Goal: Task Accomplishment & Management: Manage account settings

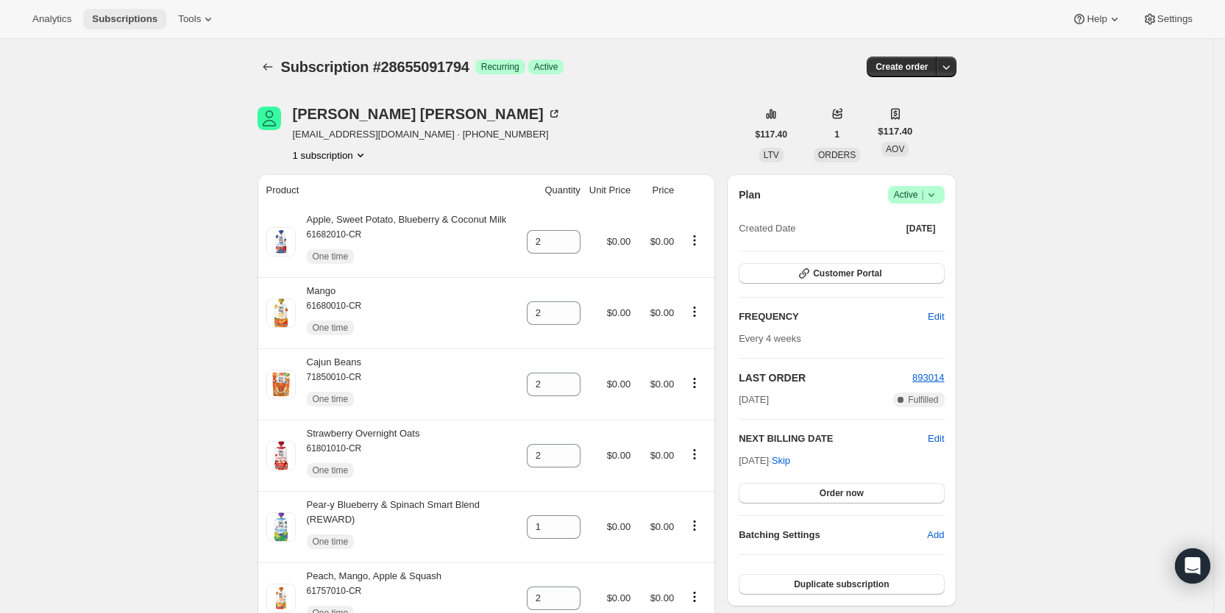
scroll to position [421, 0]
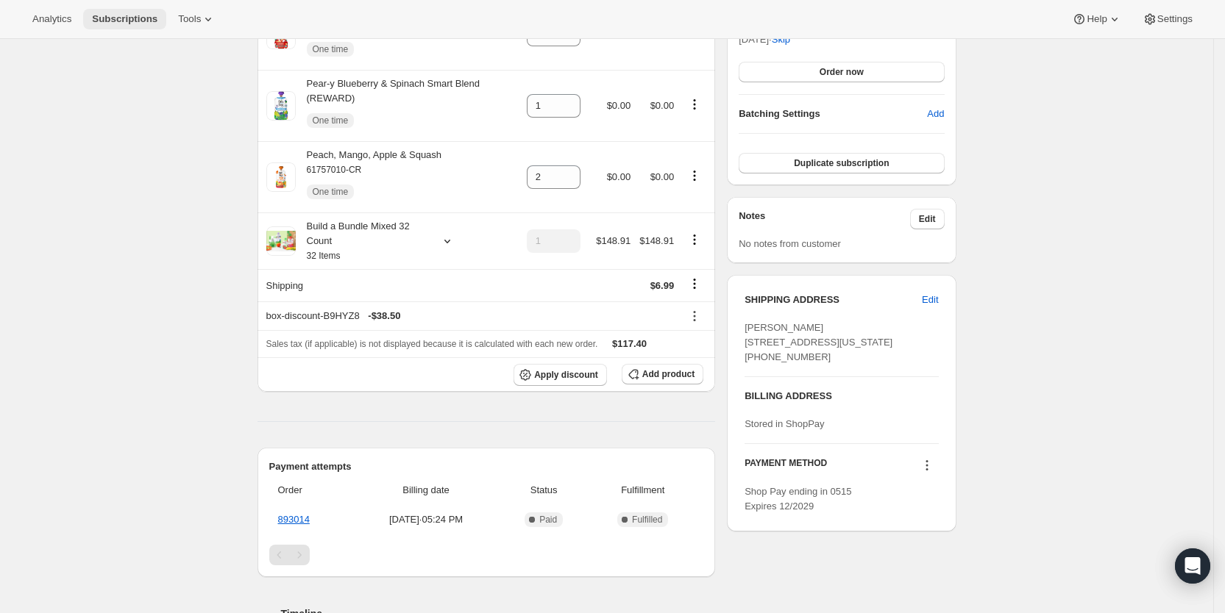
click at [111, 23] on span "Subscriptions" at bounding box center [124, 19] width 65 height 12
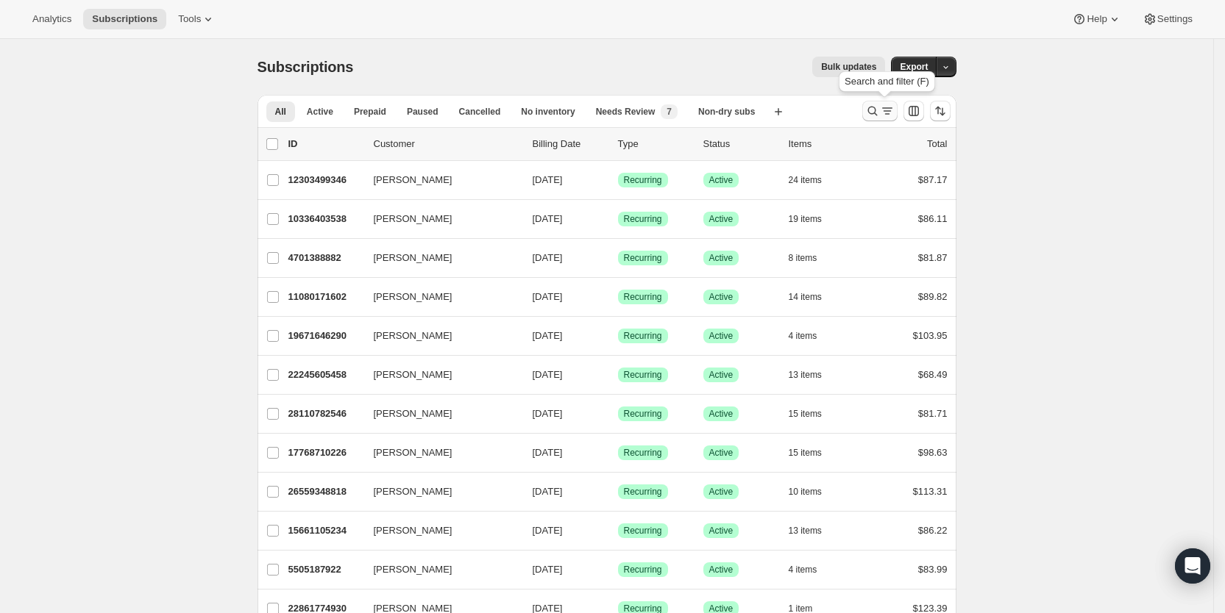
click at [880, 113] on icon "Search and filter results" at bounding box center [872, 111] width 15 height 15
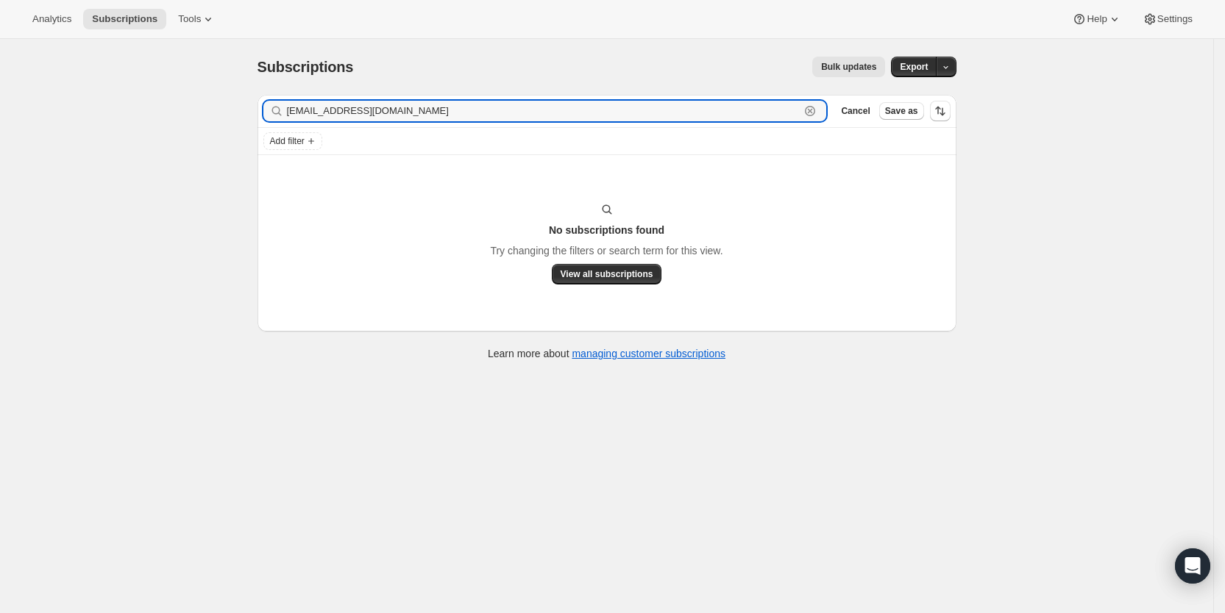
drag, startPoint x: 405, startPoint y: 118, endPoint x: 286, endPoint y: 112, distance: 119.3
click at [286, 112] on div "[EMAIL_ADDRESS][DOMAIN_NAME] Clear" at bounding box center [544, 111] width 563 height 21
paste input "[EMAIL_ADDRESS]"
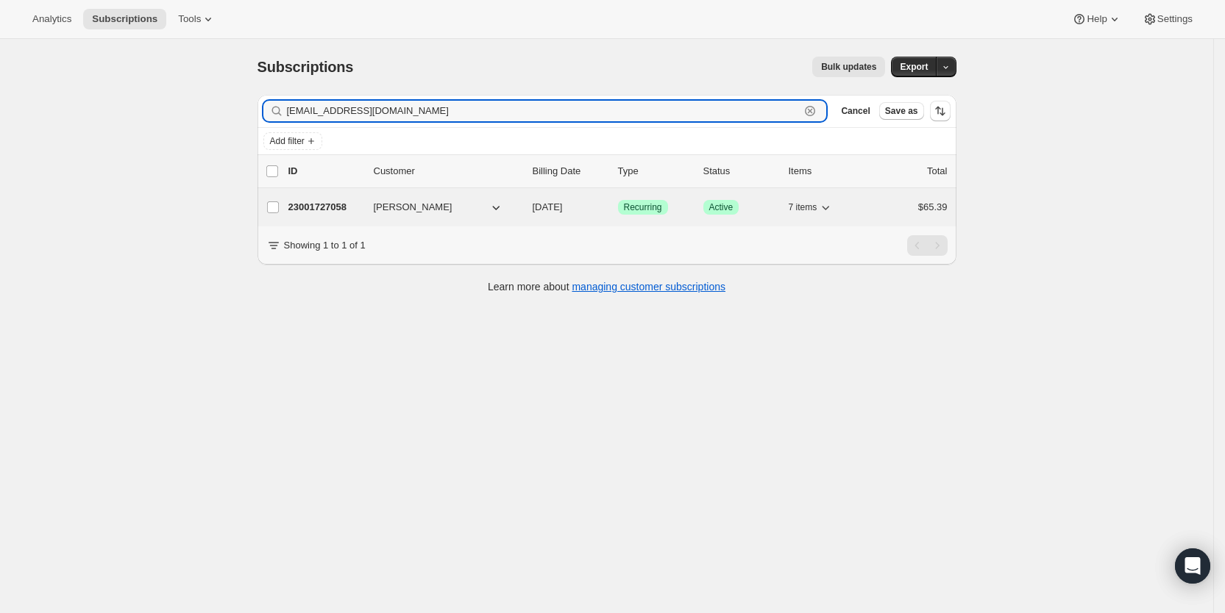
type input "[EMAIL_ADDRESS][DOMAIN_NAME]"
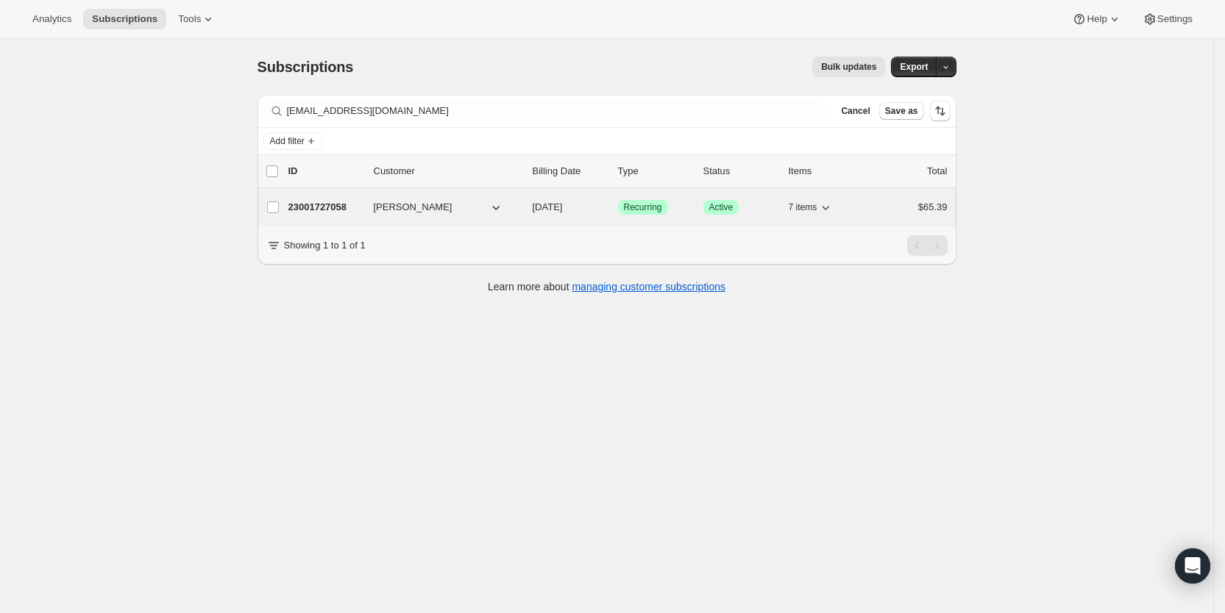
click at [580, 215] on div "23001727058 Deema Said [DATE] Success Recurring Success Active 7 items $65.39" at bounding box center [617, 207] width 659 height 21
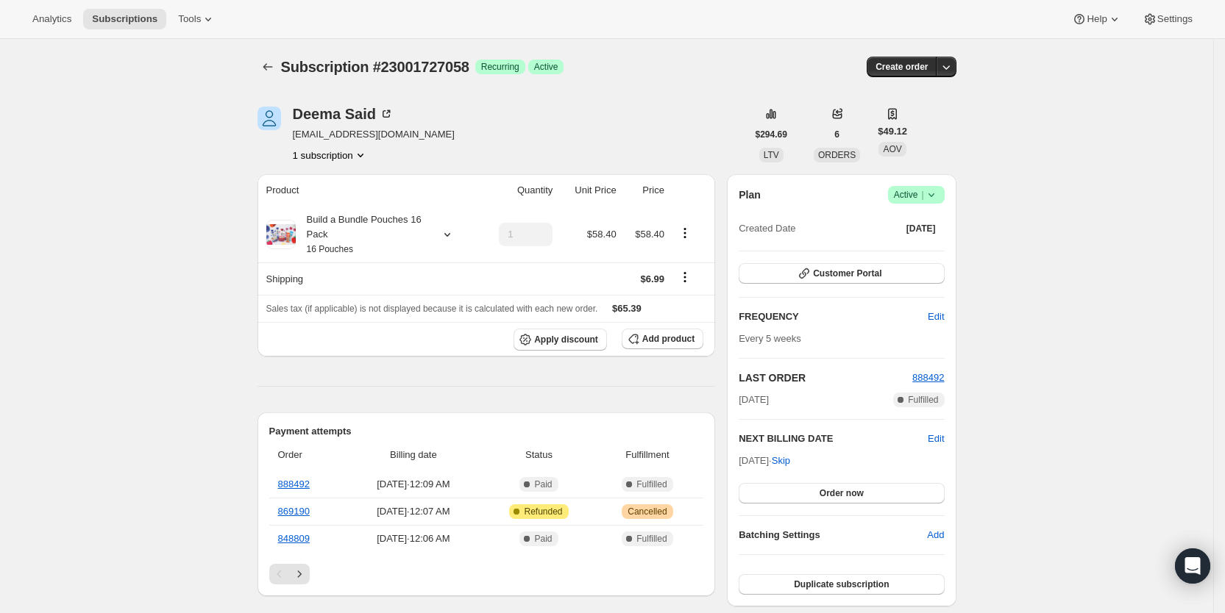
click at [937, 194] on icon at bounding box center [931, 195] width 15 height 15
click at [928, 249] on span "Cancel subscription" at bounding box center [921, 248] width 83 height 11
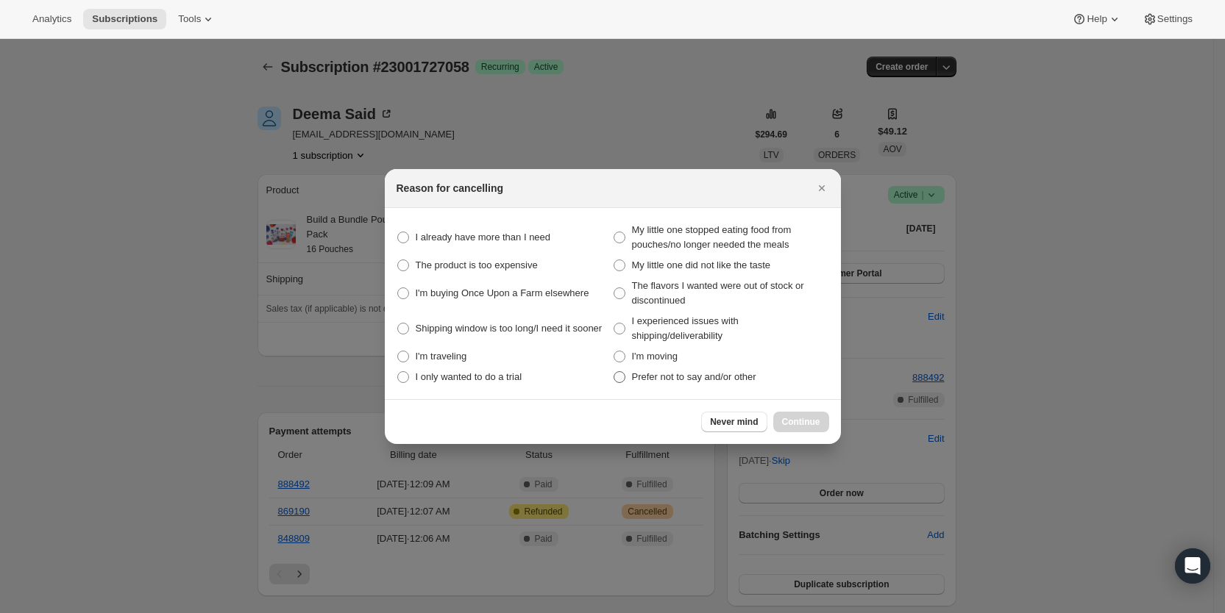
click at [624, 381] on span ":rhq:" at bounding box center [619, 377] width 12 height 12
click at [614, 372] on other "Prefer not to say and/or other" at bounding box center [613, 371] width 1 height 1
radio other "true"
click at [810, 421] on span "Continue" at bounding box center [801, 422] width 38 height 12
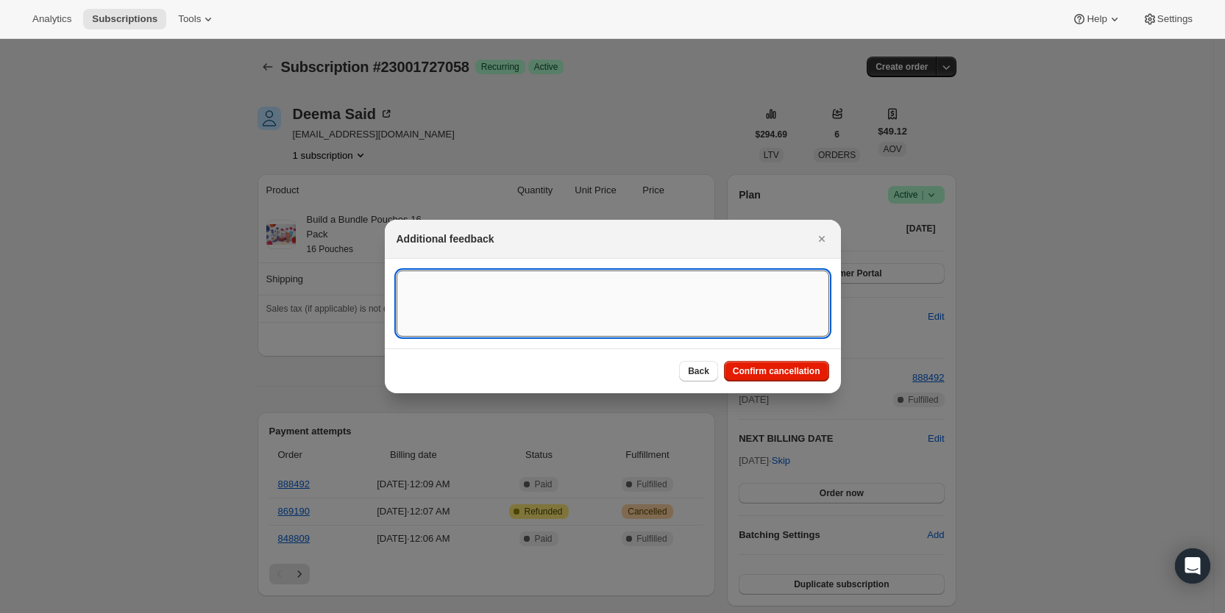
click at [484, 292] on textarea ":rhq:" at bounding box center [612, 304] width 433 height 66
type textarea "customer request, SY"
click at [816, 377] on span "Confirm cancellation" at bounding box center [777, 372] width 88 height 12
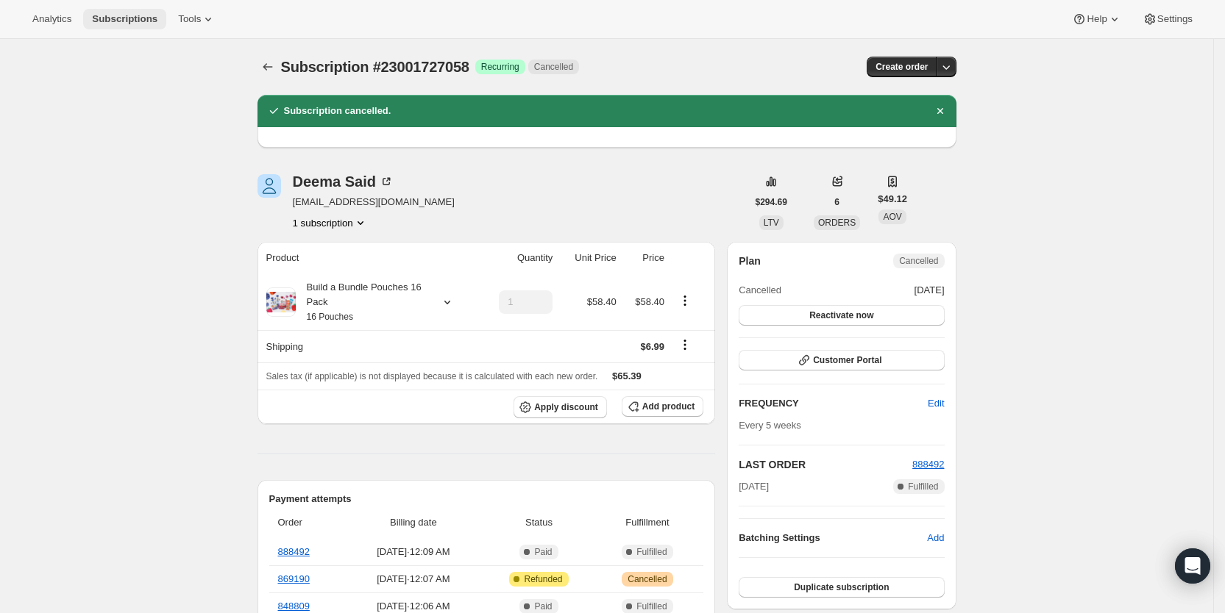
click at [129, 20] on span "Subscriptions" at bounding box center [124, 19] width 65 height 12
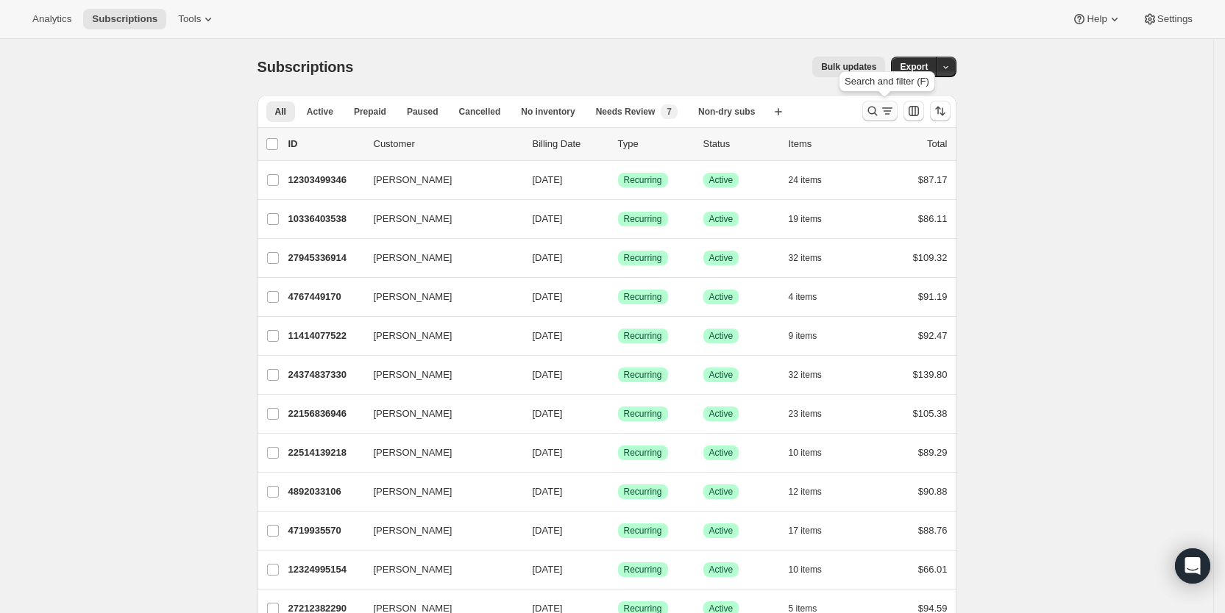
click at [886, 110] on icon "Search and filter results" at bounding box center [887, 111] width 15 height 15
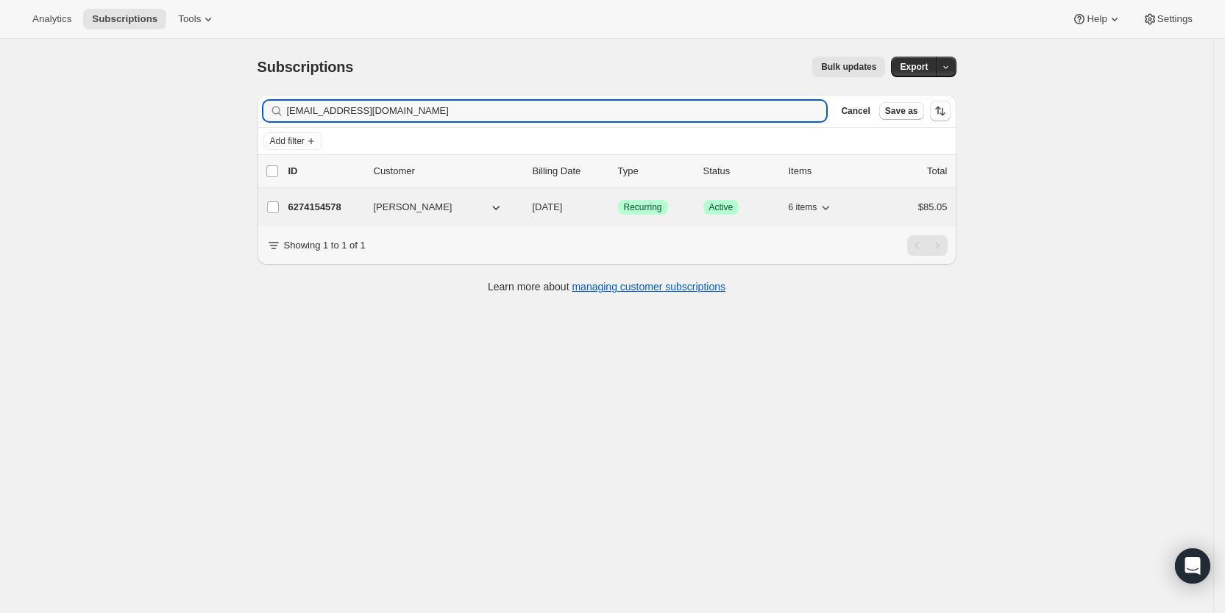
type input "[EMAIL_ADDRESS][DOMAIN_NAME]"
click at [563, 205] on span "[DATE]" at bounding box center [548, 207] width 30 height 11
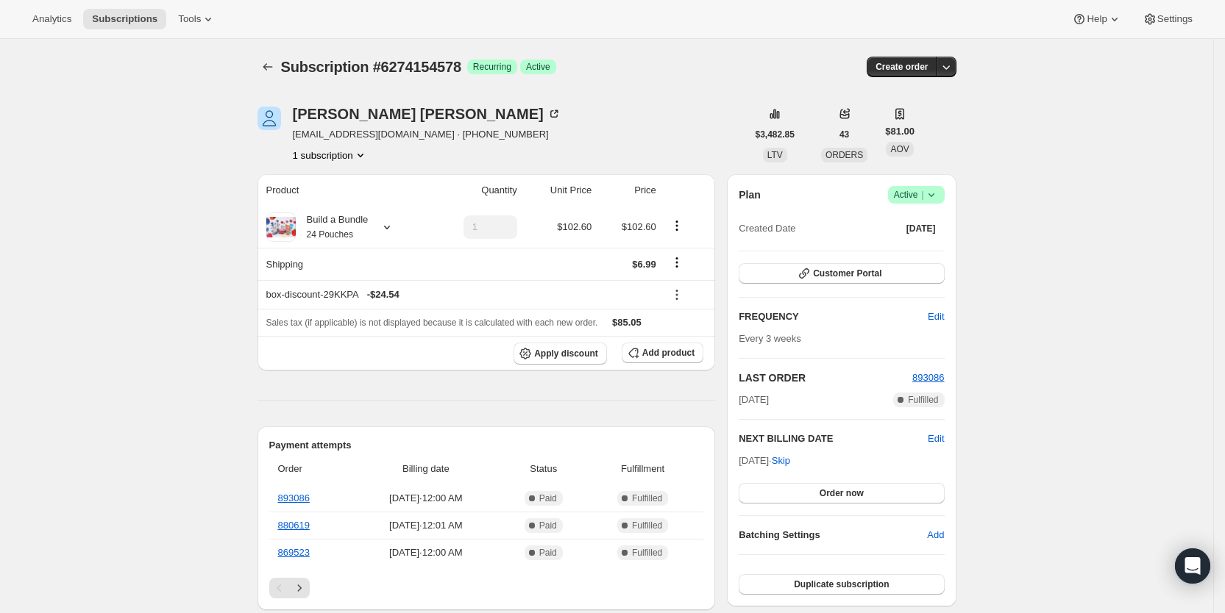
click at [944, 192] on span "Success Active |" at bounding box center [916, 195] width 57 height 18
click at [913, 257] on button "Cancel subscription" at bounding box center [922, 249] width 92 height 24
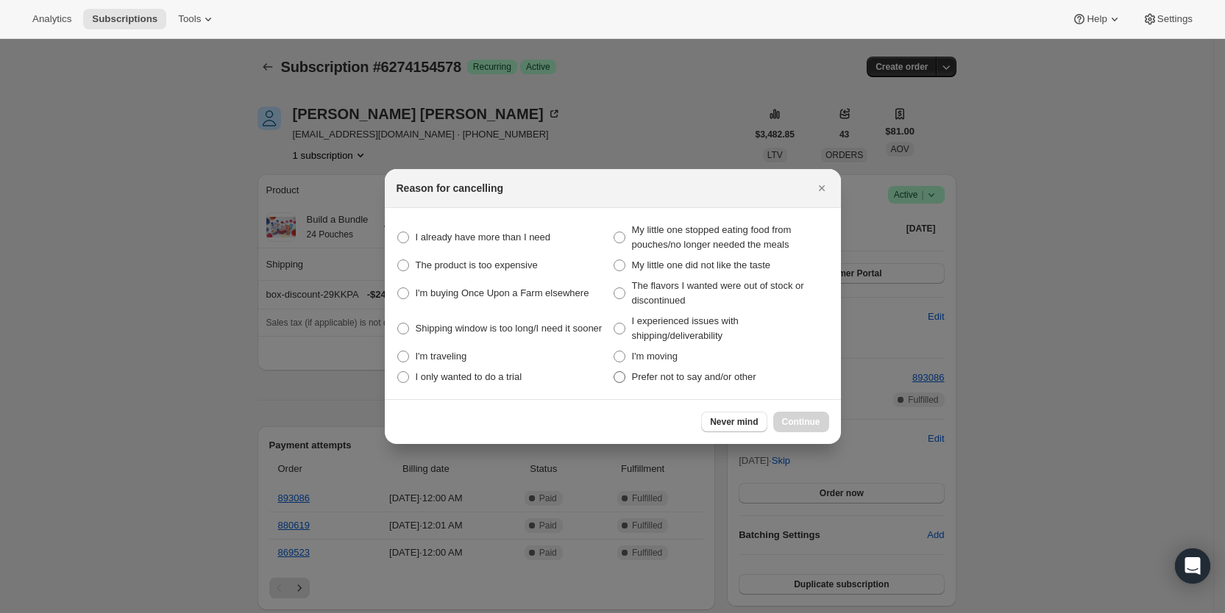
click at [733, 373] on span "Prefer not to say and/or other" at bounding box center [694, 376] width 124 height 11
click at [614, 372] on other "Prefer not to say and/or other" at bounding box center [613, 371] width 1 height 1
radio other "true"
click at [795, 421] on span "Continue" at bounding box center [801, 422] width 38 height 12
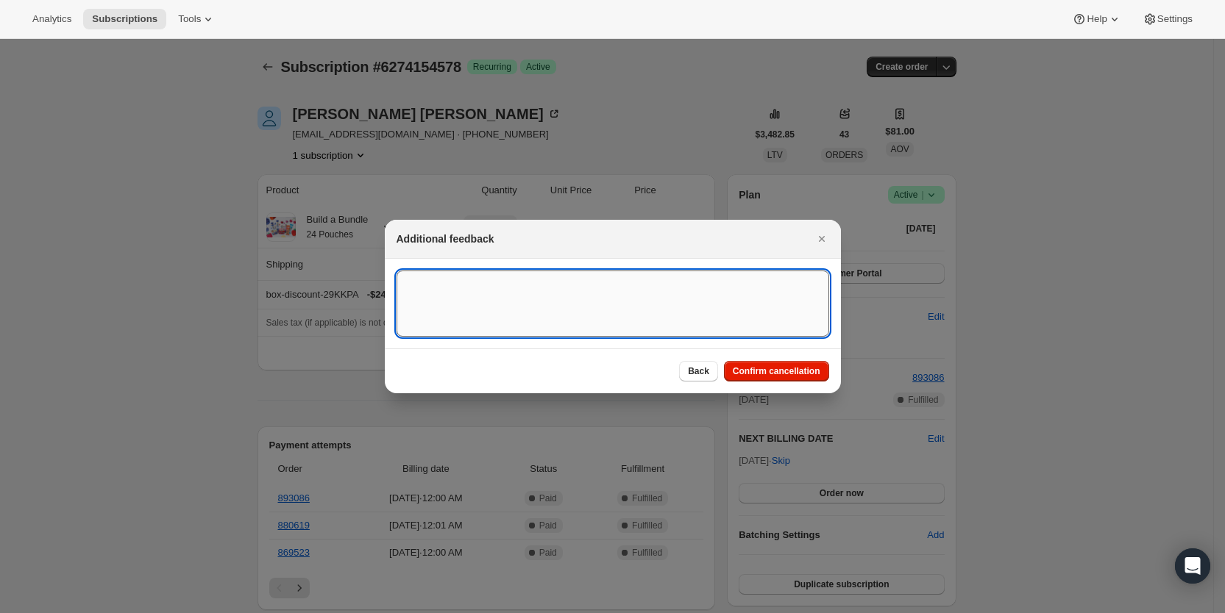
click at [534, 285] on textarea ":r12a:" at bounding box center [612, 304] width 433 height 66
type textarea "customer re"
click at [534, 285] on textarea "customer re" at bounding box center [612, 304] width 433 height 66
type textarea "customer request, SY"
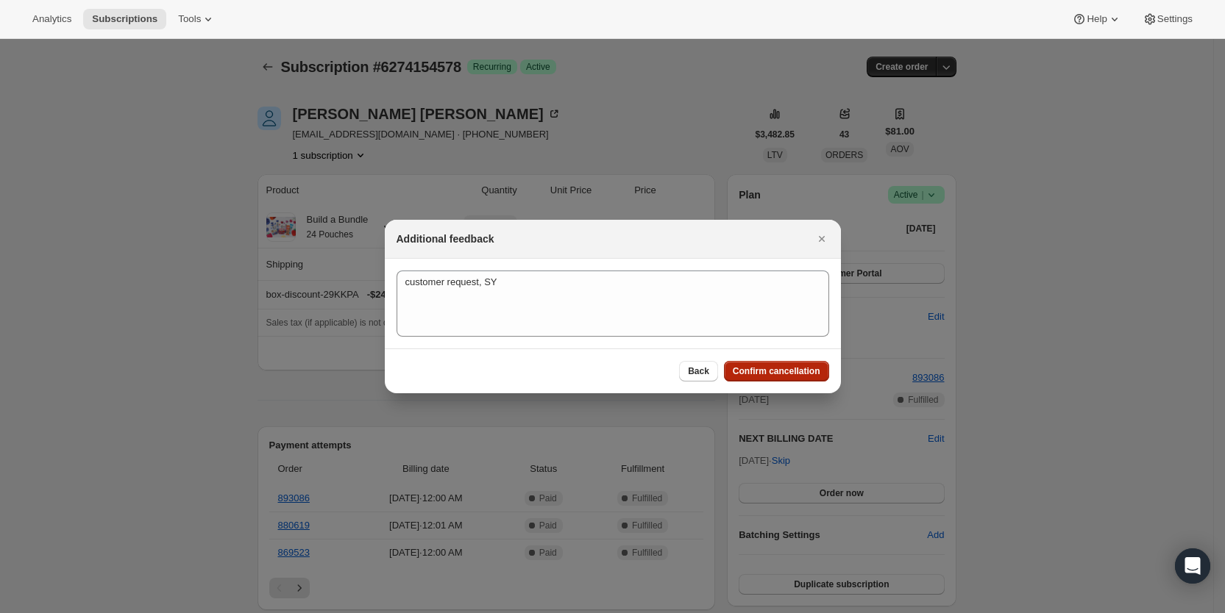
click at [808, 372] on span "Confirm cancellation" at bounding box center [777, 372] width 88 height 12
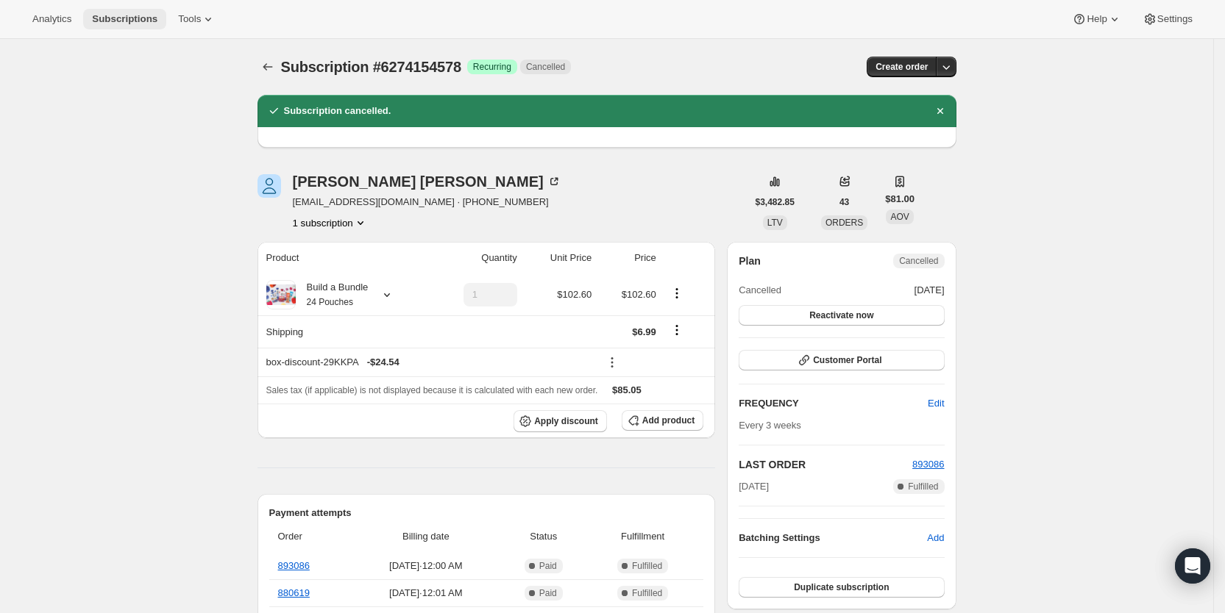
click at [146, 20] on span "Subscriptions" at bounding box center [124, 19] width 65 height 12
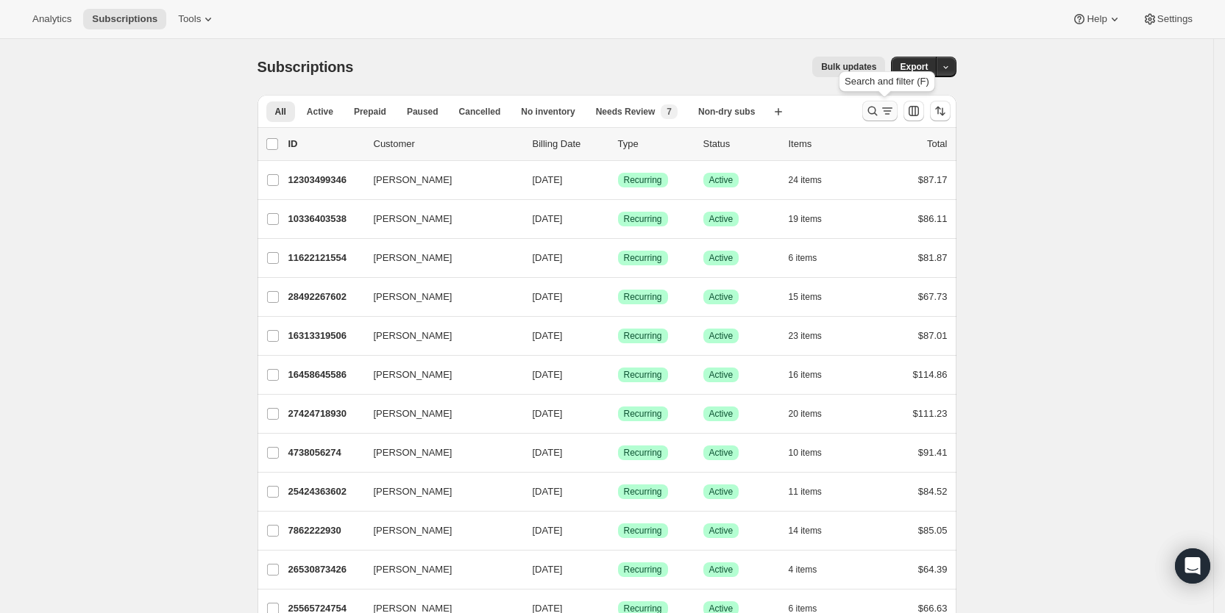
click at [880, 108] on icon "Search and filter results" at bounding box center [872, 111] width 15 height 15
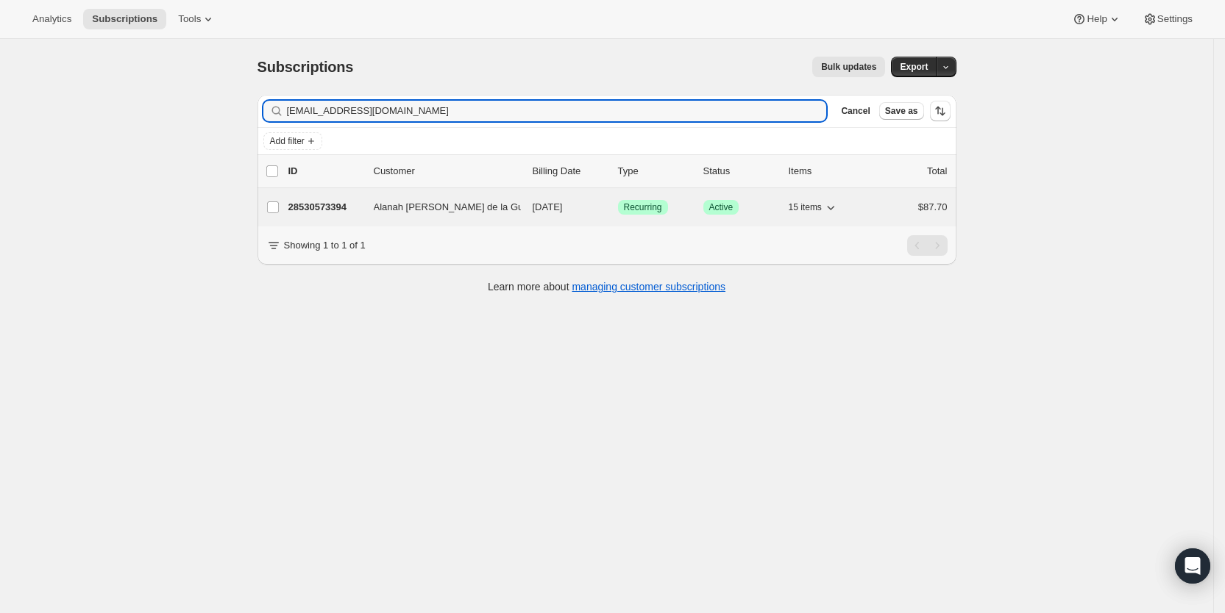
type input "[EMAIL_ADDRESS][DOMAIN_NAME]"
click at [563, 207] on span "[DATE]" at bounding box center [548, 207] width 30 height 11
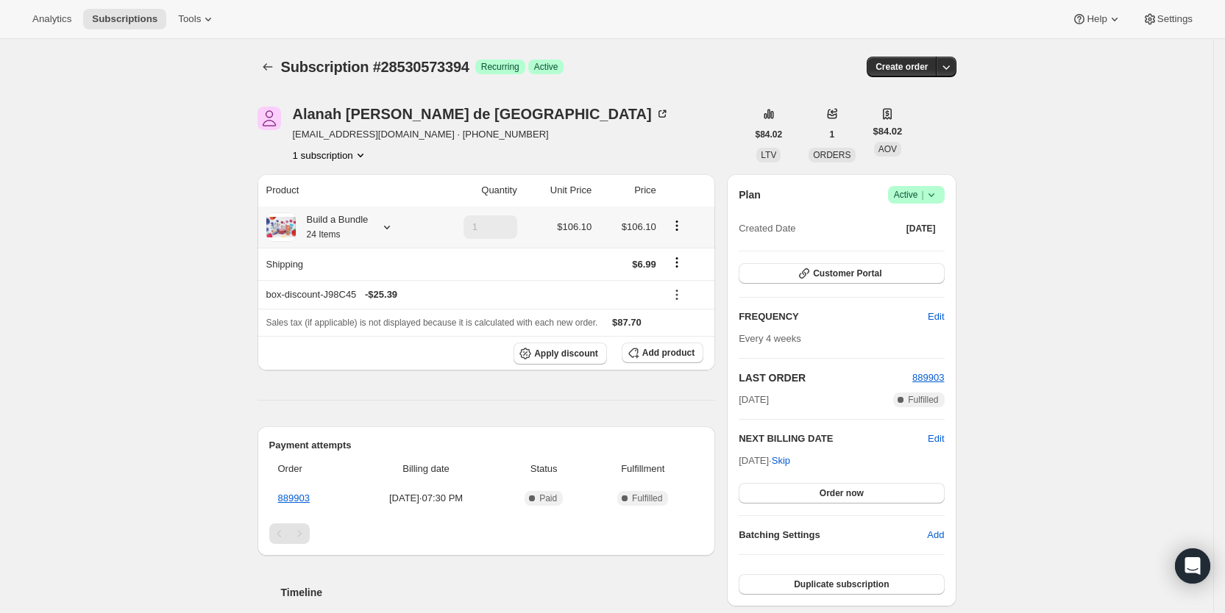
click at [392, 230] on icon at bounding box center [387, 227] width 15 height 15
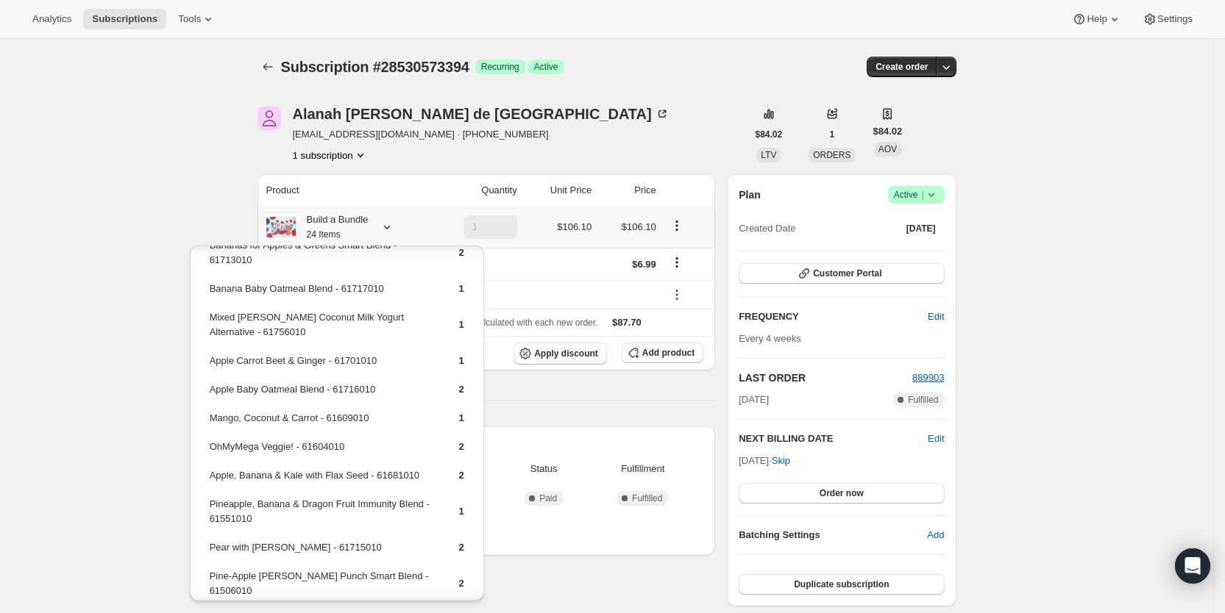
scroll to position [193, 0]
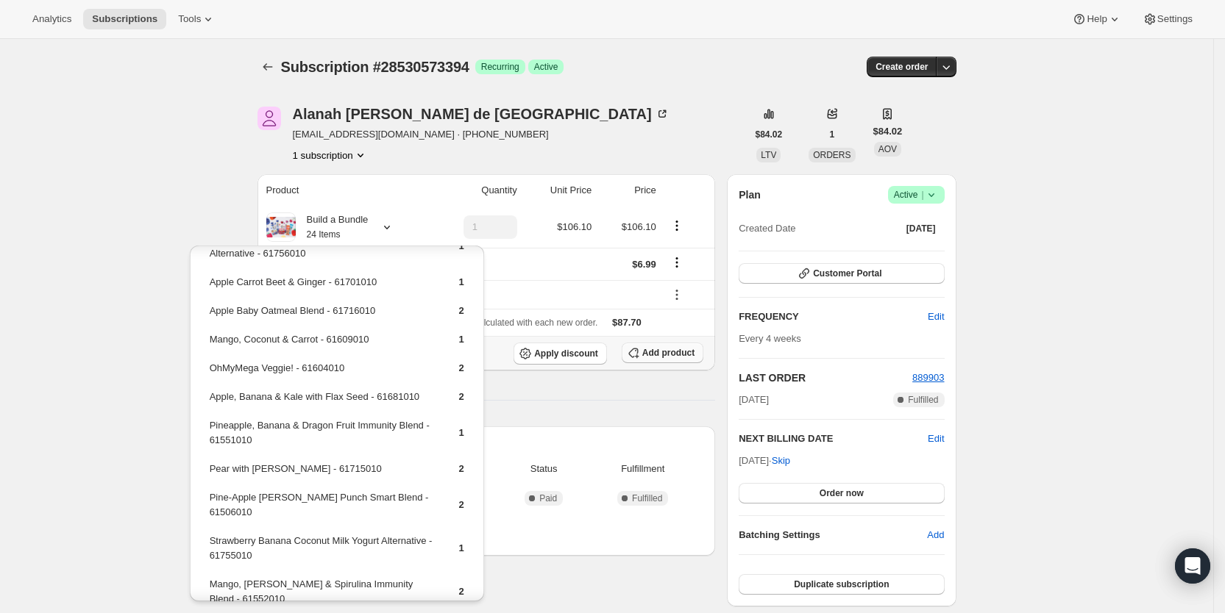
click at [672, 347] on span "Add product" at bounding box center [668, 353] width 52 height 12
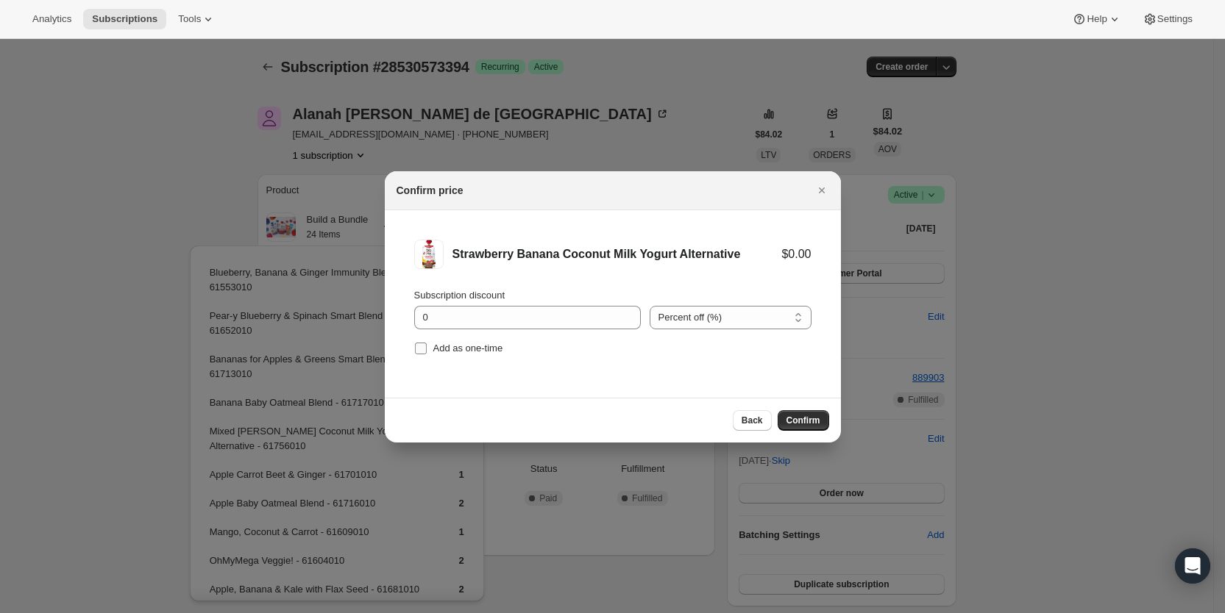
click at [423, 346] on input "Add as one-time" at bounding box center [421, 349] width 12 height 12
checkbox input "true"
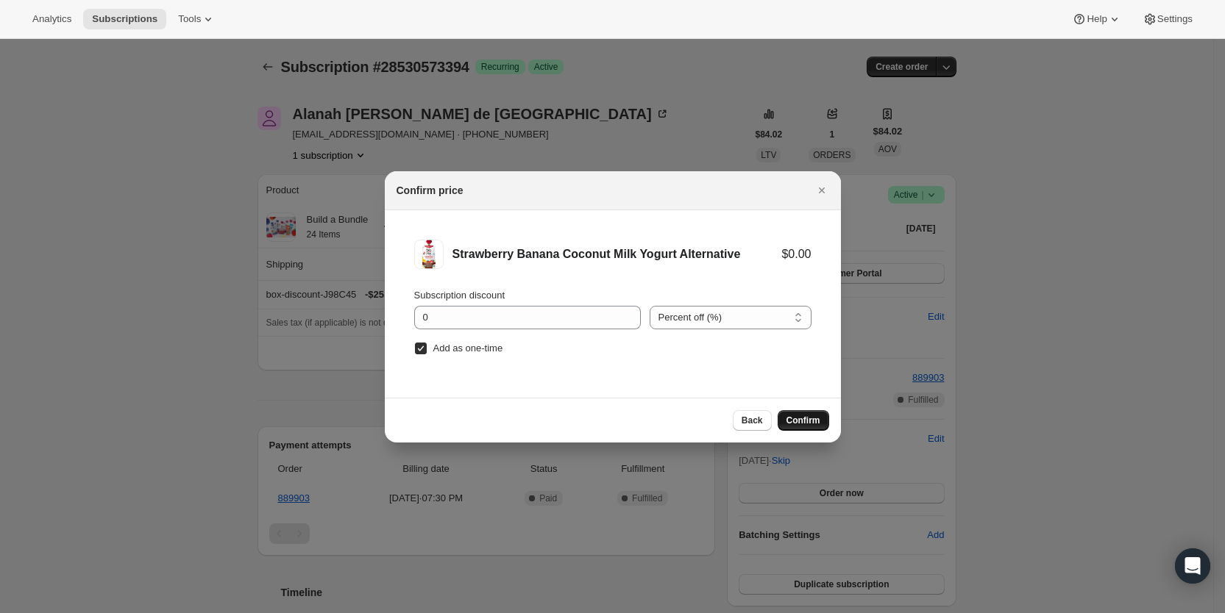
click at [802, 420] on span "Confirm" at bounding box center [803, 421] width 34 height 12
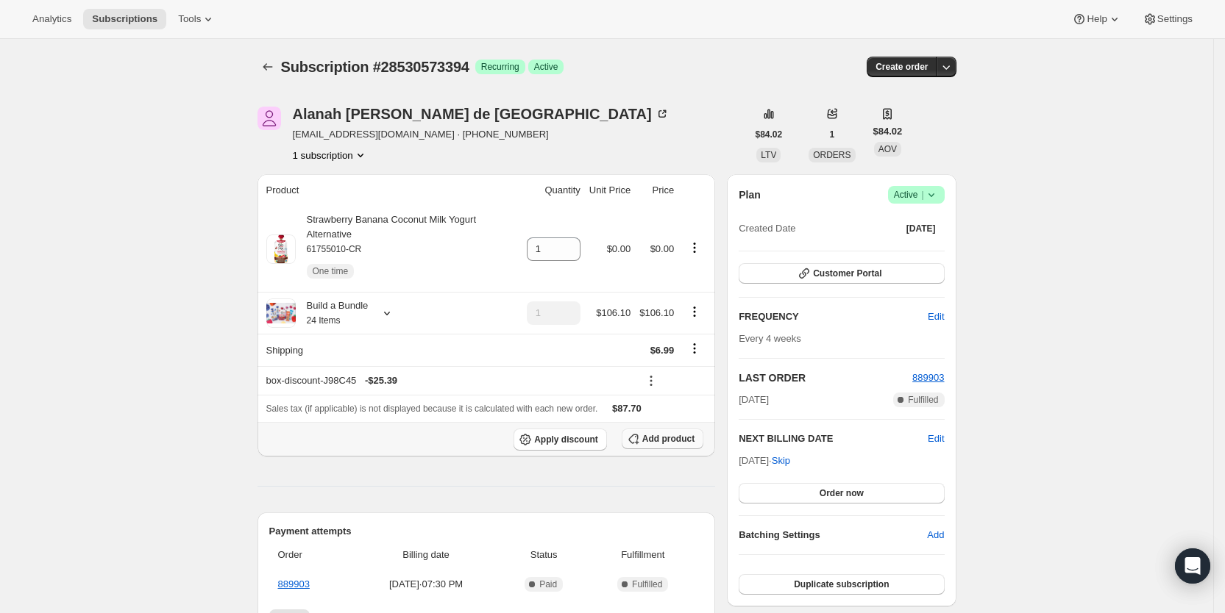
click at [684, 439] on span "Add product" at bounding box center [668, 439] width 52 height 12
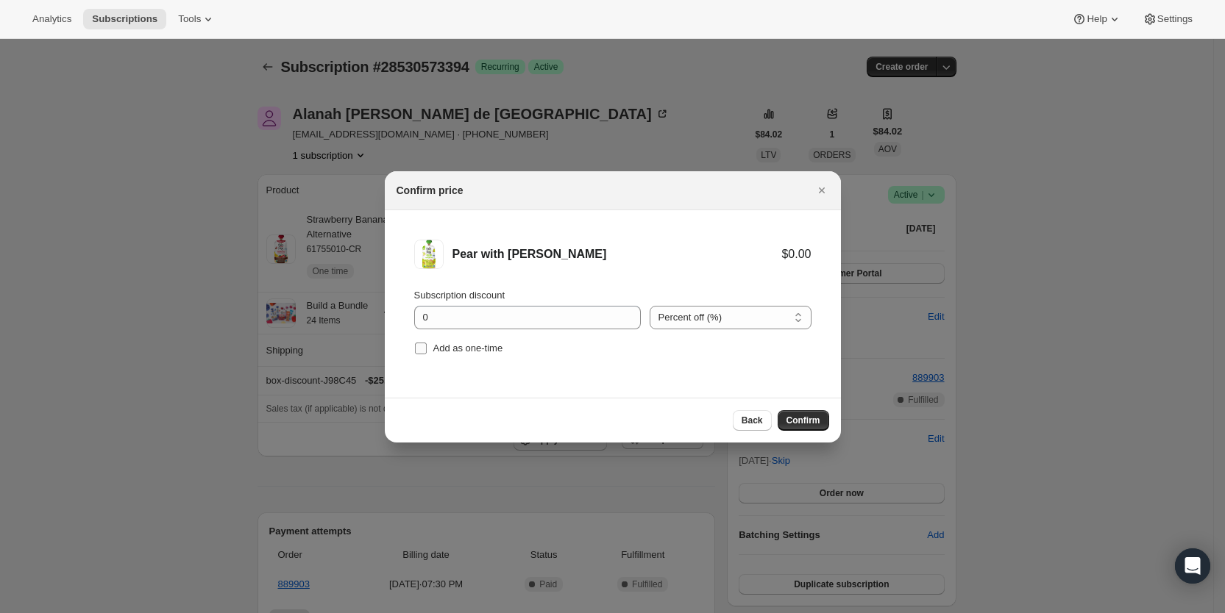
click at [421, 346] on input "Add as one-time" at bounding box center [421, 349] width 12 height 12
checkbox input "true"
click at [803, 418] on span "Confirm" at bounding box center [803, 421] width 34 height 12
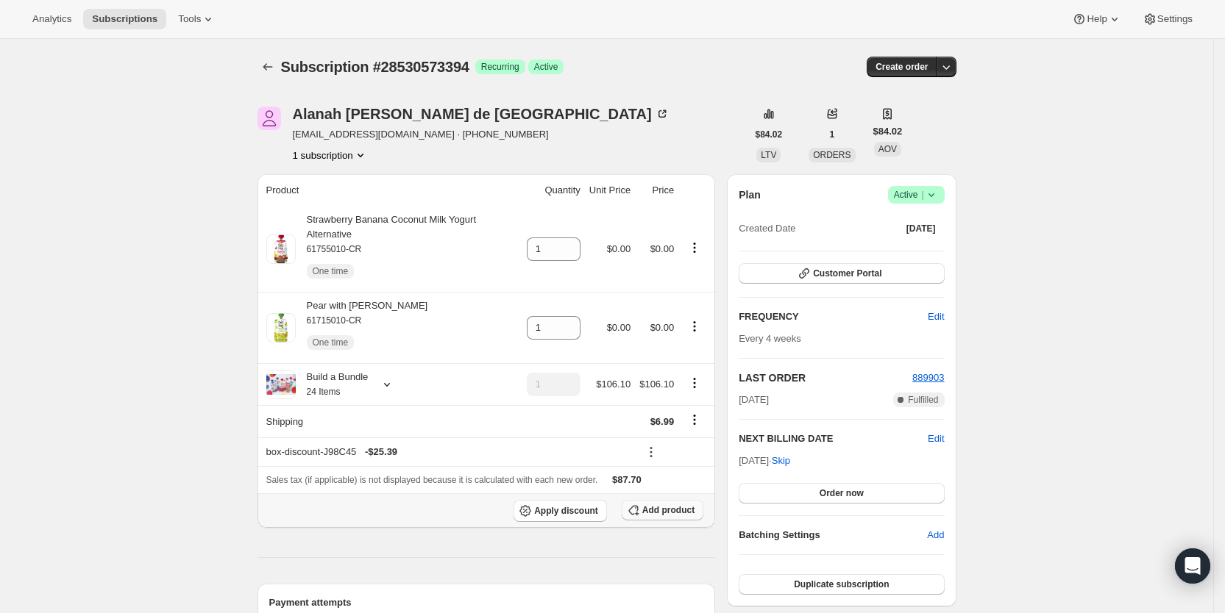
click at [658, 508] on span "Add product" at bounding box center [668, 511] width 52 height 12
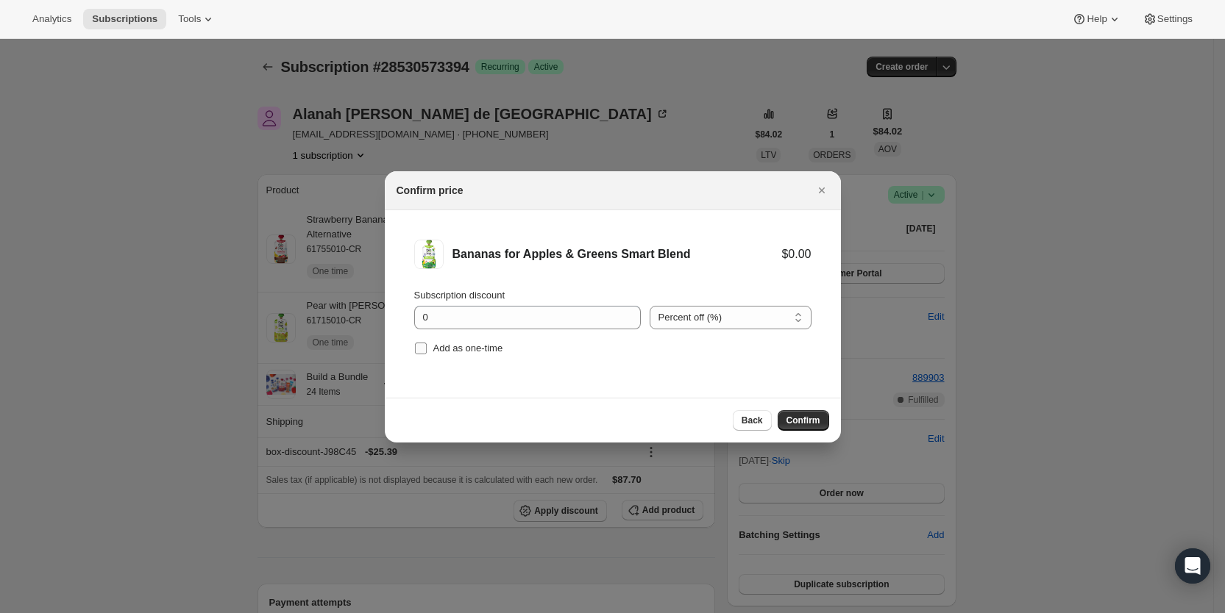
click at [425, 347] on input "Add as one-time" at bounding box center [421, 349] width 12 height 12
checkbox input "true"
click at [804, 420] on span "Confirm" at bounding box center [803, 421] width 34 height 12
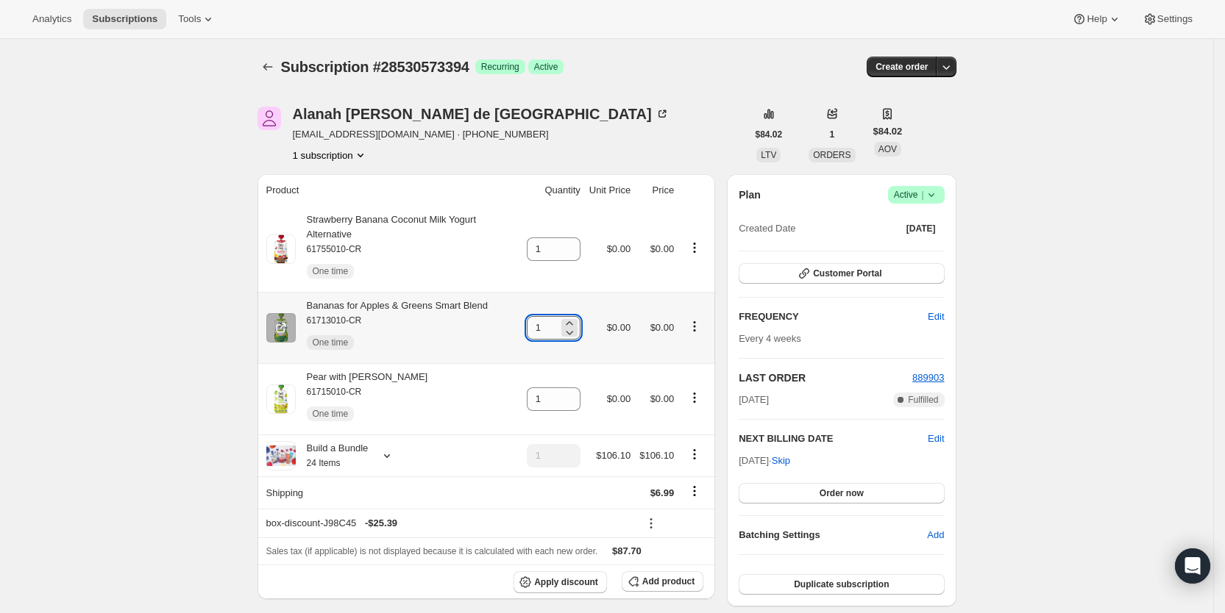
drag, startPoint x: 539, startPoint y: 327, endPoint x: 548, endPoint y: 327, distance: 8.8
click at [548, 327] on input "1" at bounding box center [543, 328] width 32 height 24
type input "2"
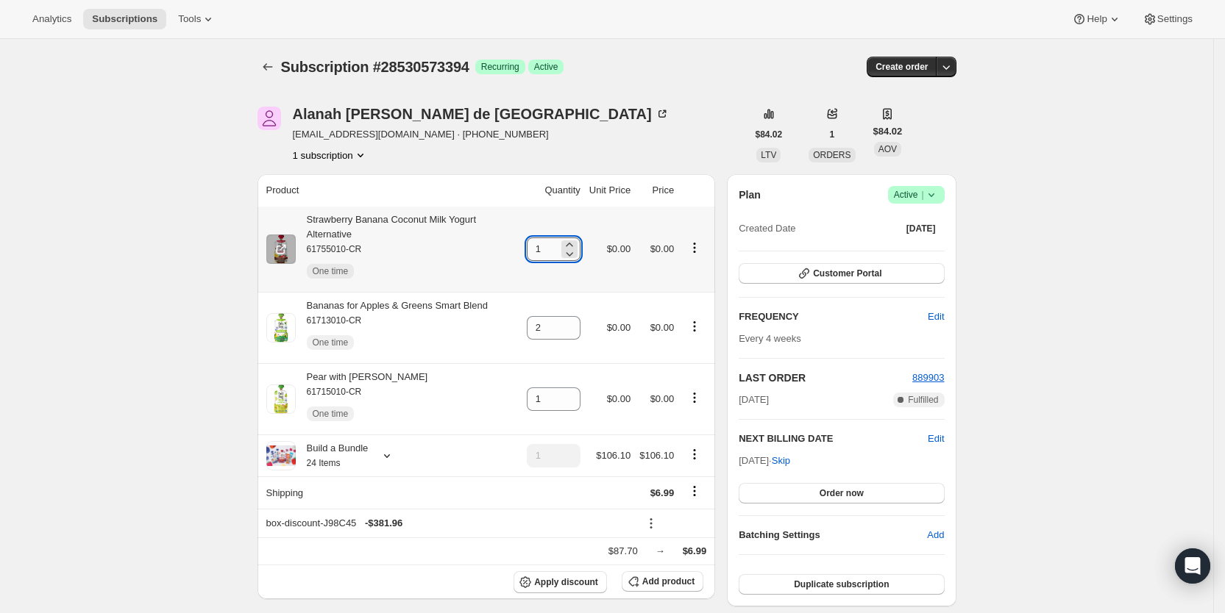
drag, startPoint x: 542, startPoint y: 252, endPoint x: 562, endPoint y: 251, distance: 19.9
click at [558, 251] on input "1" at bounding box center [543, 250] width 32 height 24
type input "3"
drag, startPoint x: 544, startPoint y: 404, endPoint x: 574, endPoint y: 400, distance: 31.1
click at [574, 400] on div "1" at bounding box center [554, 400] width 54 height 24
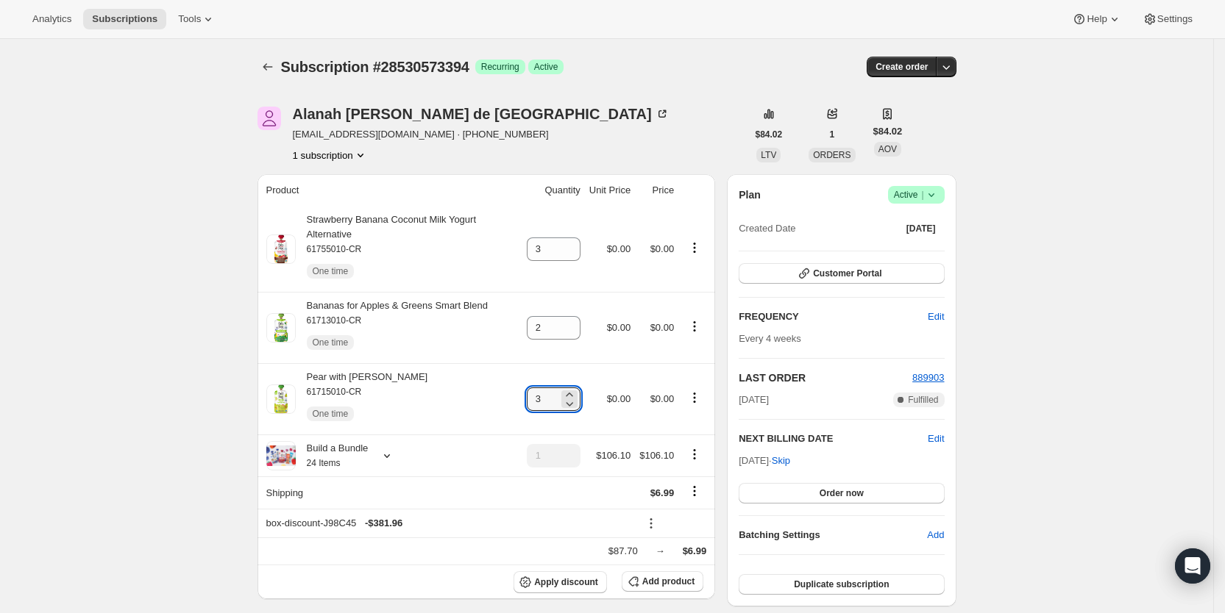
type input "3"
click at [603, 128] on div "Alanah [PERSON_NAME] de la Guarda [EMAIL_ADDRESS][DOMAIN_NAME] · [PHONE_NUMBER]…" at bounding box center [501, 135] width 489 height 56
click at [795, 84] on div "Subscription #28530573394. This page is ready Subscription #28530573394 Success…" at bounding box center [606, 67] width 699 height 56
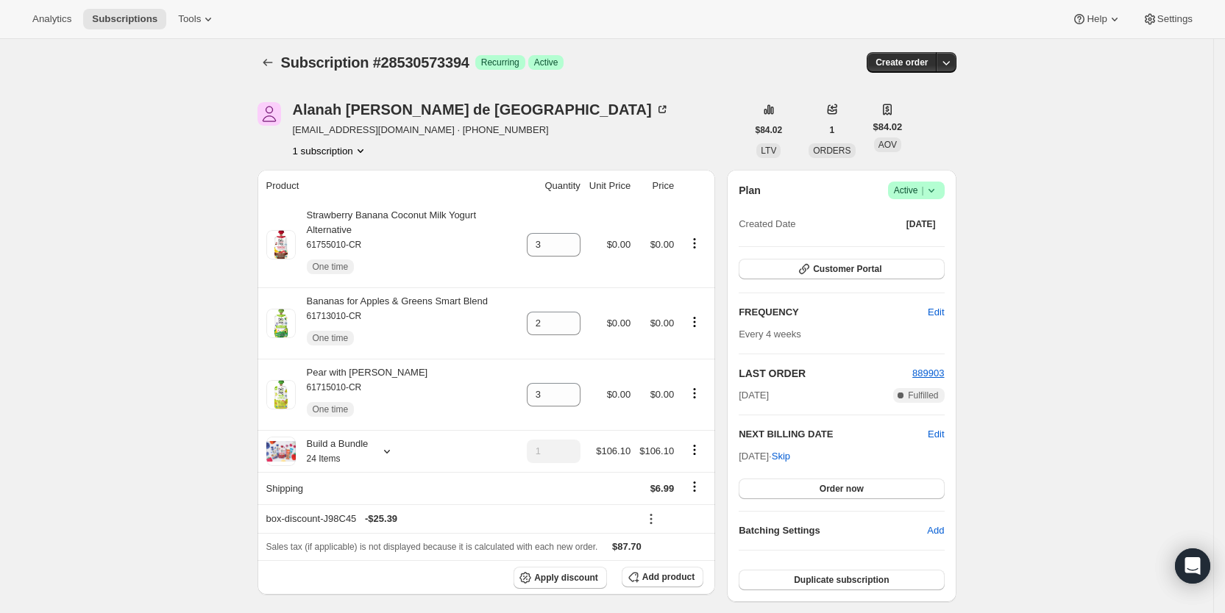
scroll to position [23, 0]
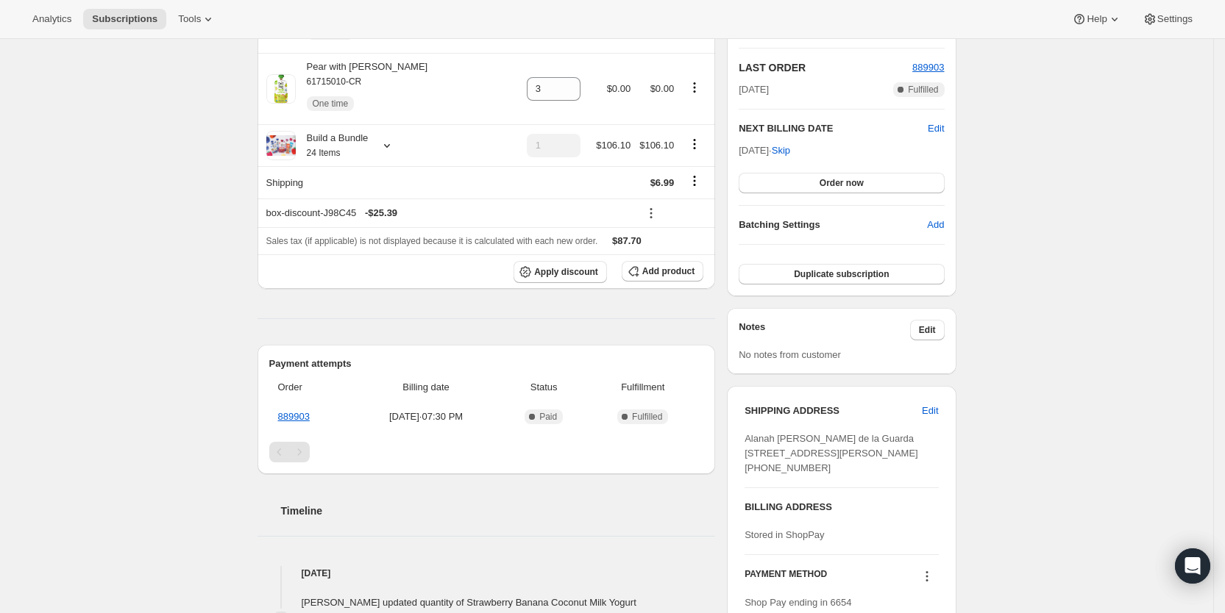
drag, startPoint x: 699, startPoint y: -1, endPoint x: 654, endPoint y: -53, distance: 68.9
